Goal: Information Seeking & Learning: Learn about a topic

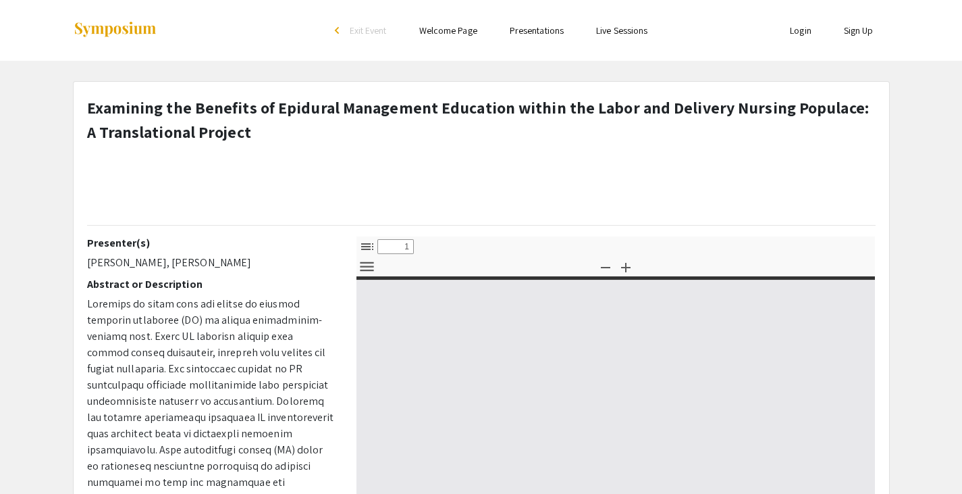
select select "custom"
type input "0"
select select "custom"
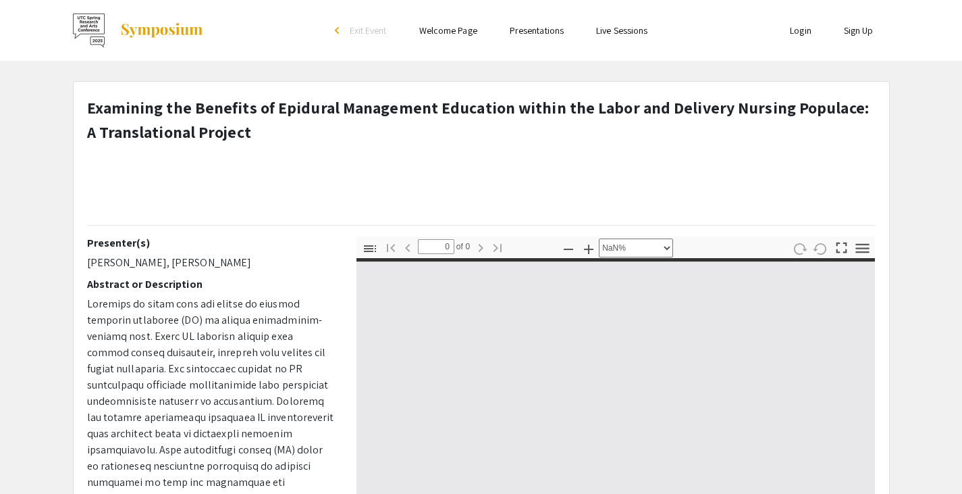
type input "1"
select select "auto"
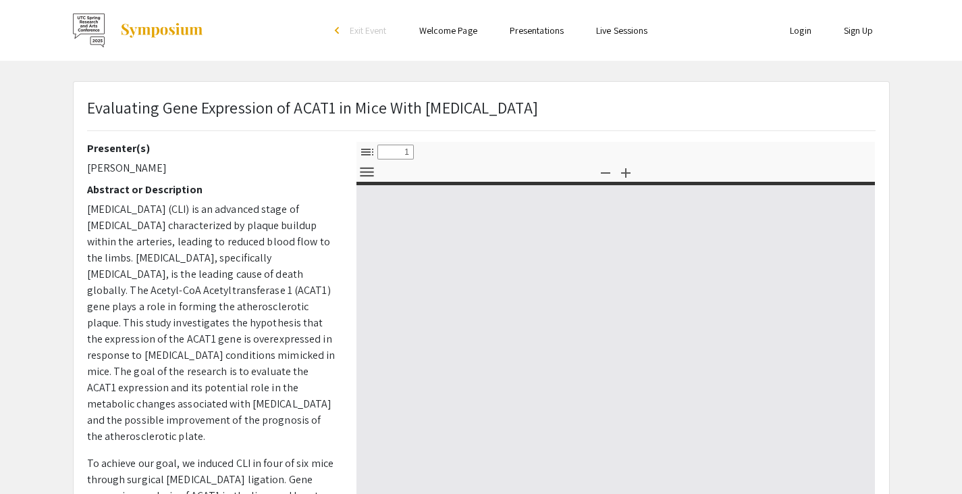
select select "custom"
type input "0"
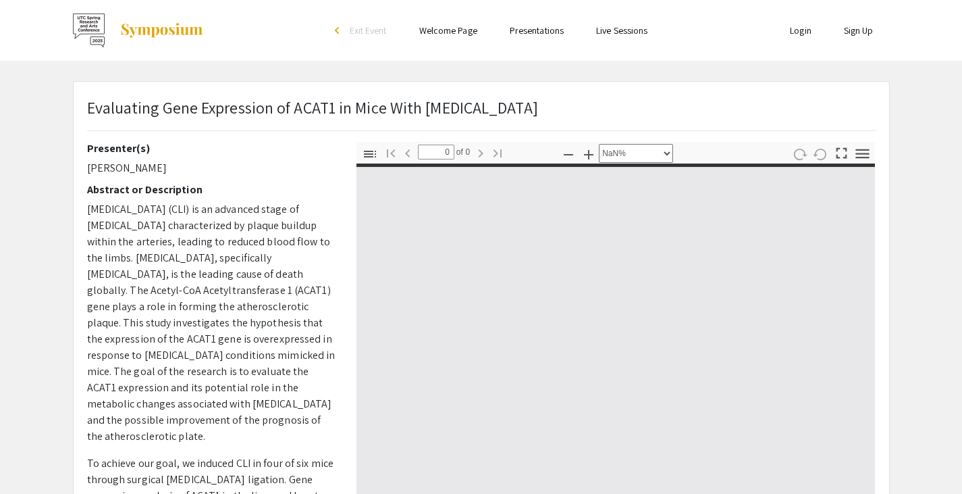
select select "auto"
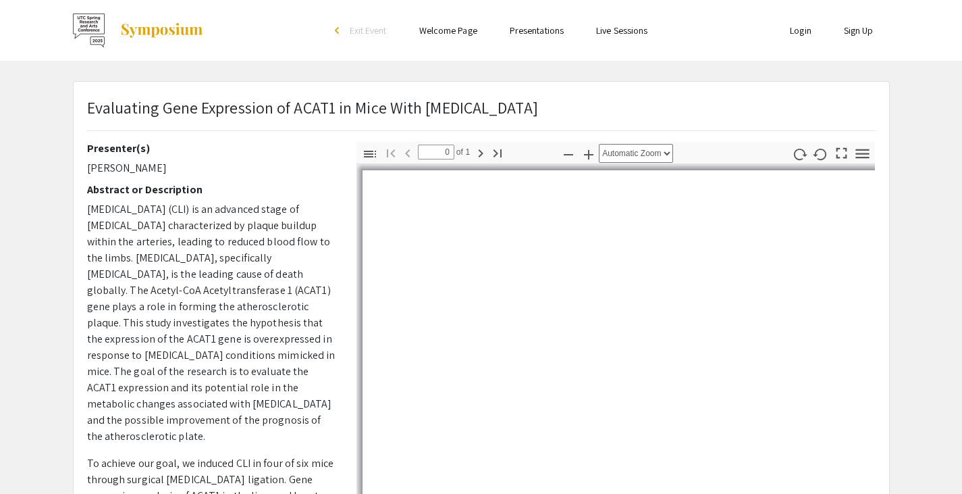
type input "1"
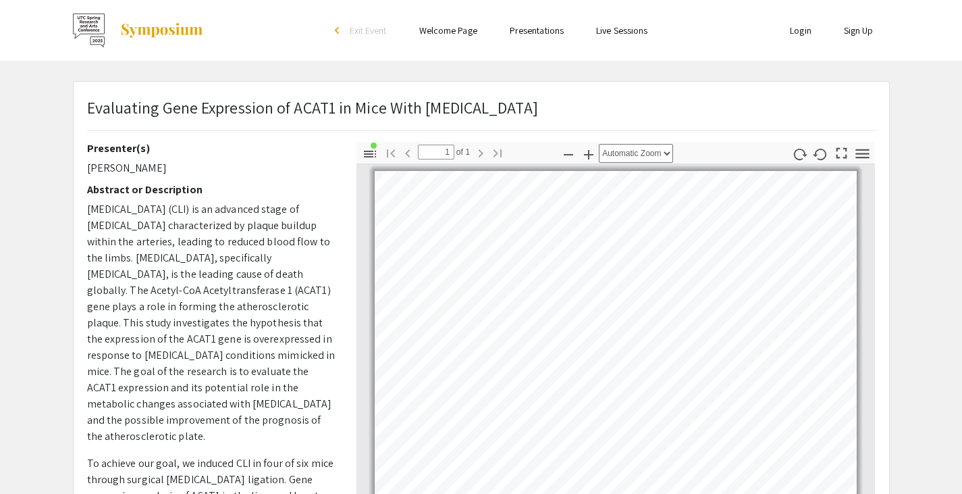
click at [234, 202] on span "[MEDICAL_DATA] (CLI) is an advanced stage of [MEDICAL_DATA] characterized by pl…" at bounding box center [211, 322] width 248 height 241
click at [668, 74] on div "Skip navigation arrow_back_ios Exit Event Welcome Page Presentations Live Sessi…" at bounding box center [481, 392] width 962 height 784
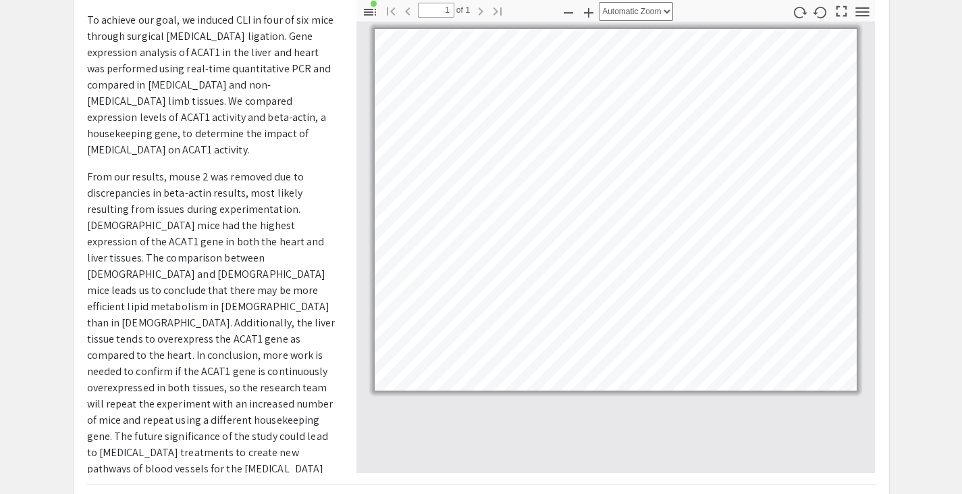
scroll to position [325, 0]
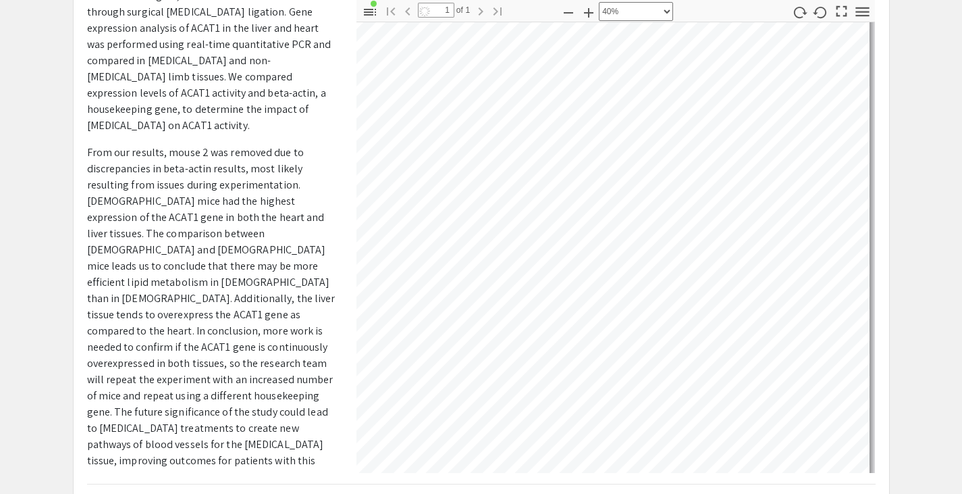
select select "custom"
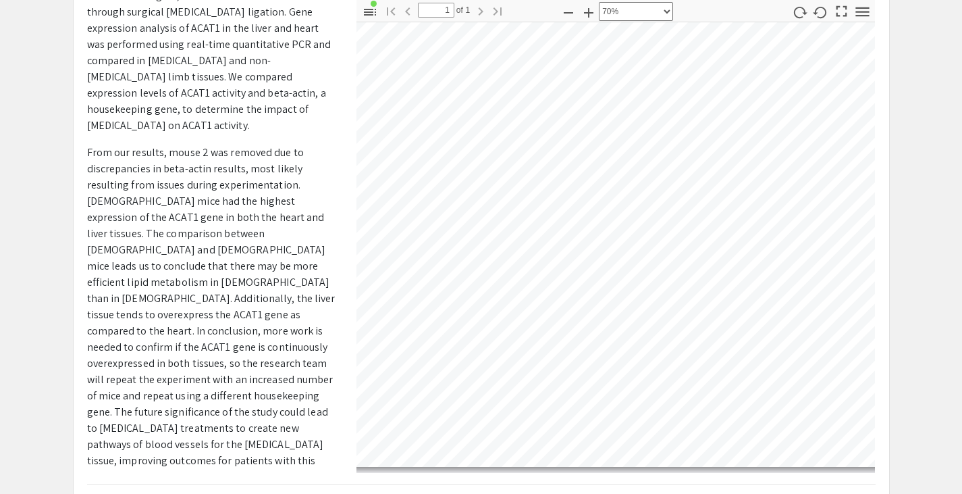
scroll to position [1206, 1169]
